Goal: Task Accomplishment & Management: Complete application form

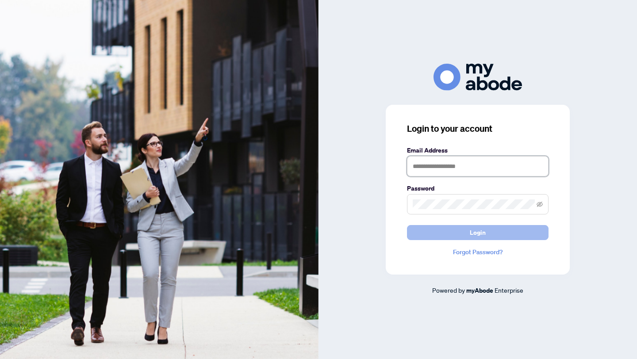
type input "**********"
click at [486, 235] on button "Login" at bounding box center [478, 232] width 142 height 15
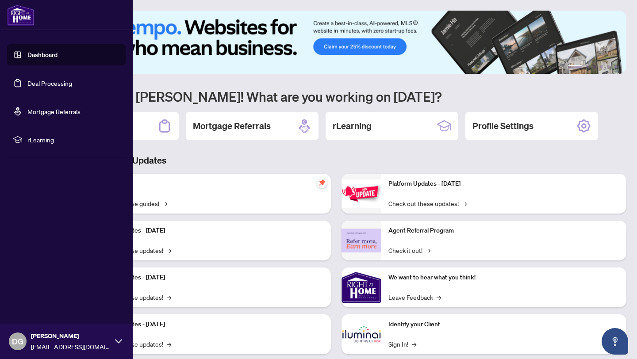
click at [55, 85] on link "Deal Processing" at bounding box center [49, 83] width 45 height 8
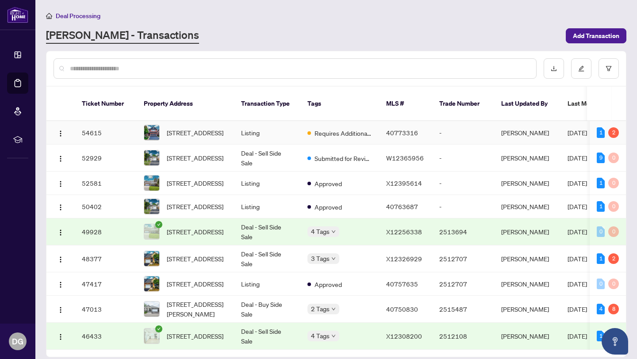
click at [340, 135] on span "Requires Additional Docs" at bounding box center [344, 133] width 58 height 10
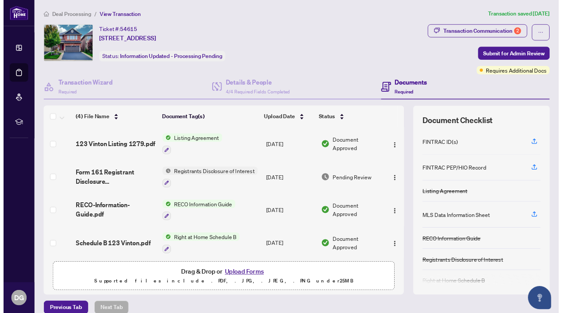
scroll to position [11, 0]
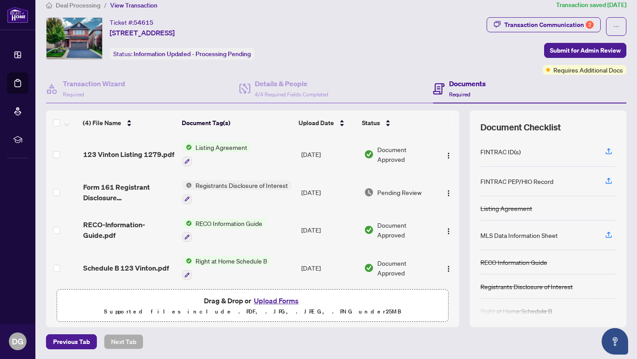
click at [283, 298] on button "Upload Forms" at bounding box center [276, 301] width 50 height 12
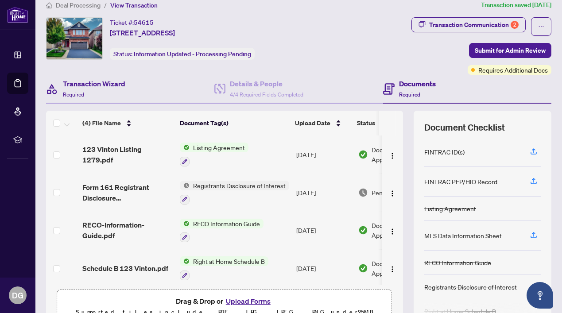
scroll to position [4, 0]
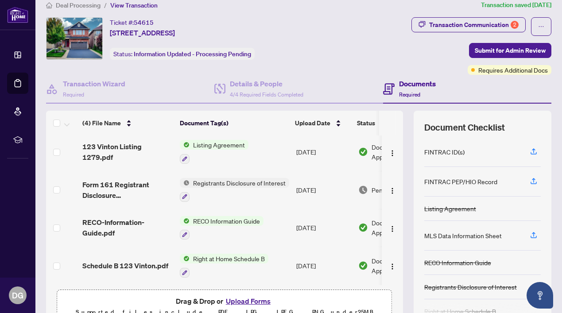
click at [249, 304] on button "Upload Forms" at bounding box center [248, 301] width 50 height 12
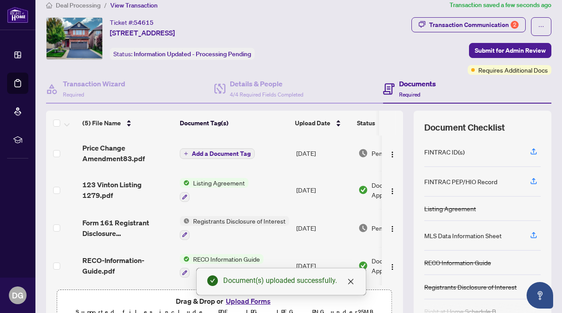
scroll to position [0, 0]
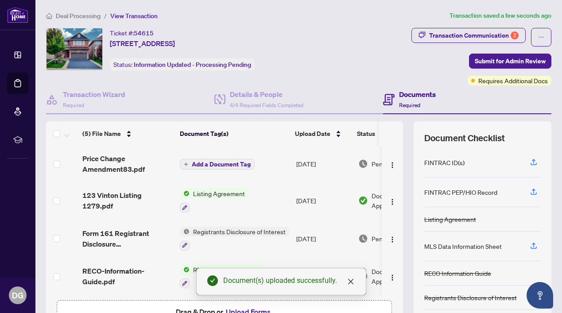
click at [235, 161] on span "Add a Document Tag" at bounding box center [221, 164] width 59 height 6
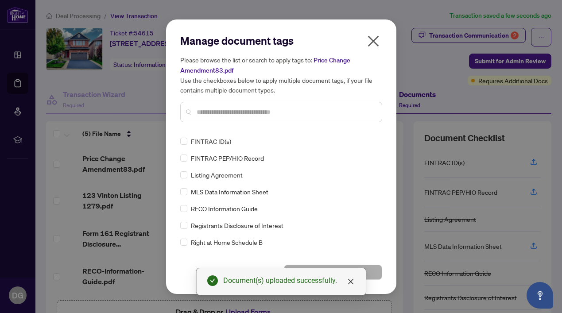
click at [248, 126] on div "Manage document tags Please browse the list or search to apply tags to: Price C…" at bounding box center [281, 82] width 202 height 96
click at [243, 102] on div at bounding box center [281, 112] width 202 height 20
click at [242, 109] on input "text" at bounding box center [286, 112] width 178 height 10
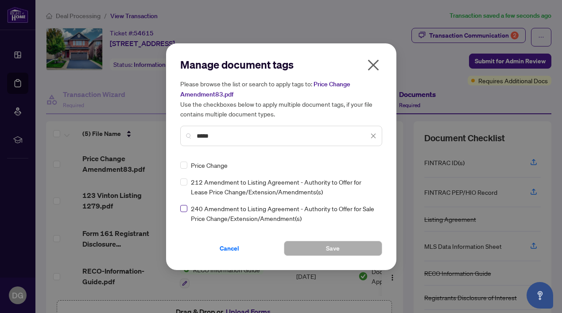
type input "*****"
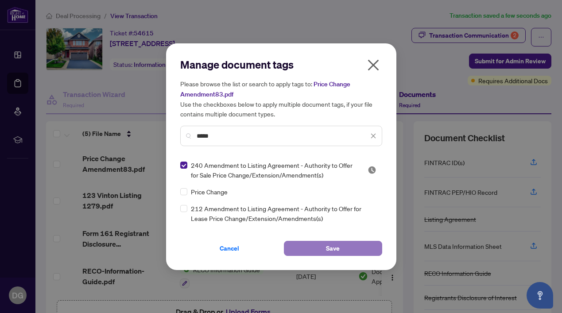
click at [331, 249] on span "Save" at bounding box center [333, 248] width 14 height 14
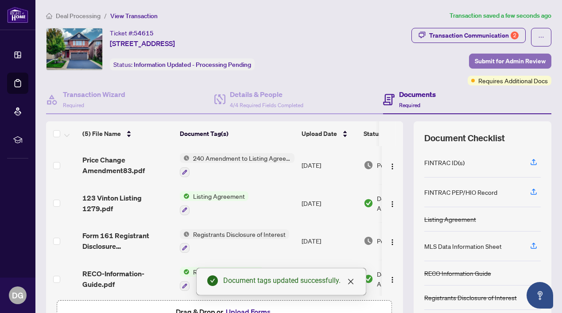
click at [489, 63] on span "Submit for Admin Review" at bounding box center [509, 61] width 71 height 14
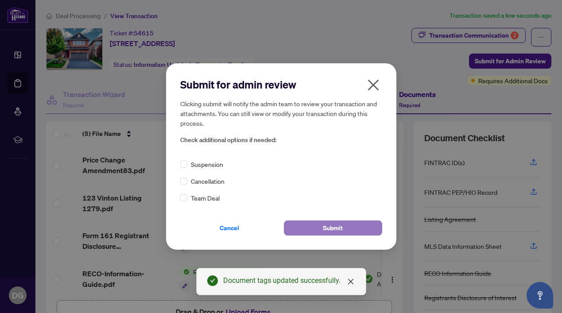
click at [321, 230] on button "Submit" at bounding box center [333, 227] width 98 height 15
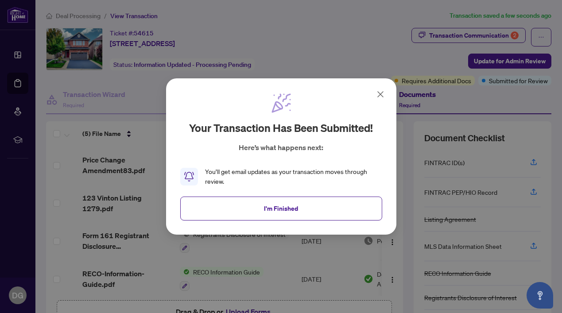
click at [379, 95] on icon at bounding box center [380, 94] width 5 height 5
